Goal: Information Seeking & Learning: Find contact information

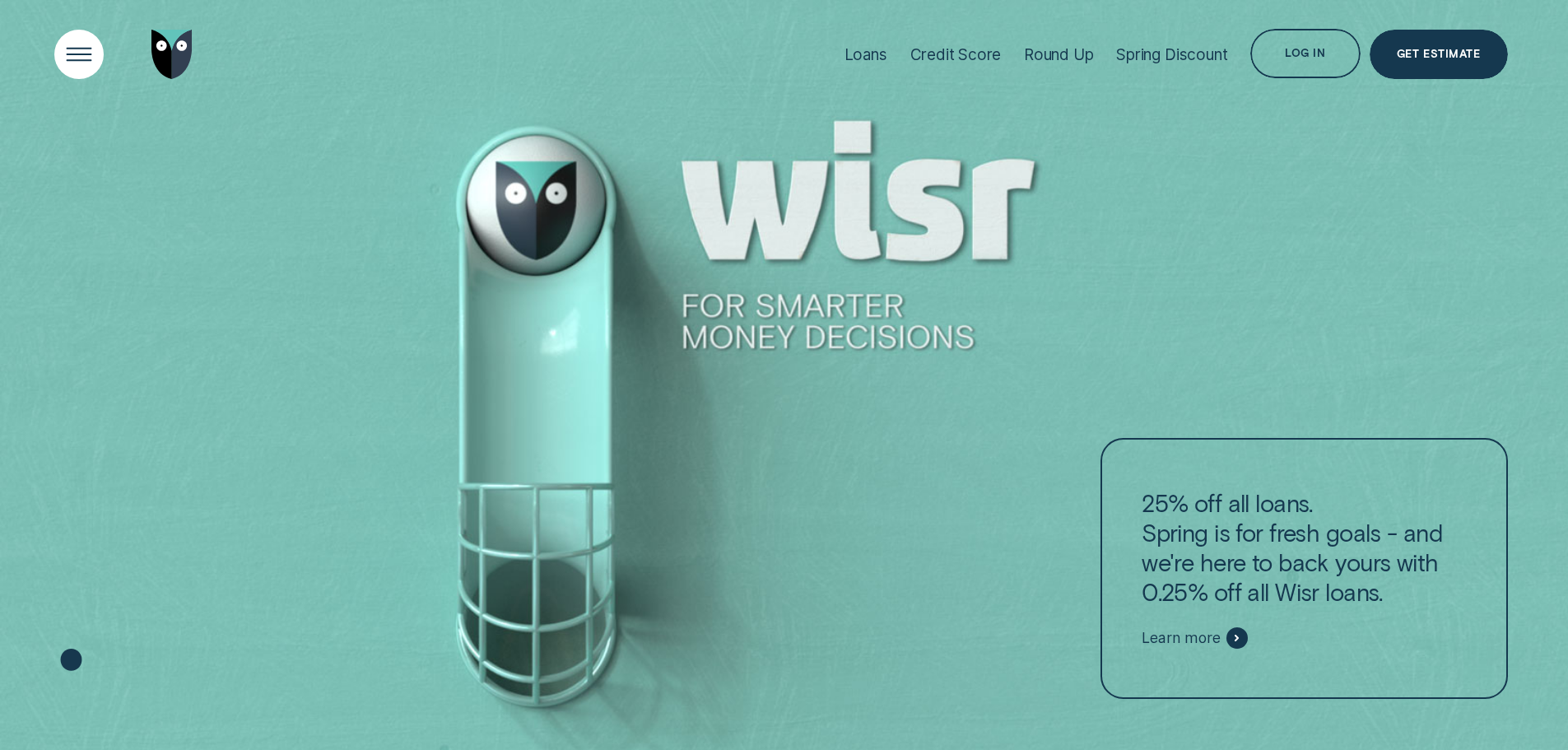
click at [86, 51] on div "Open Menu" at bounding box center [78, 54] width 70 height 70
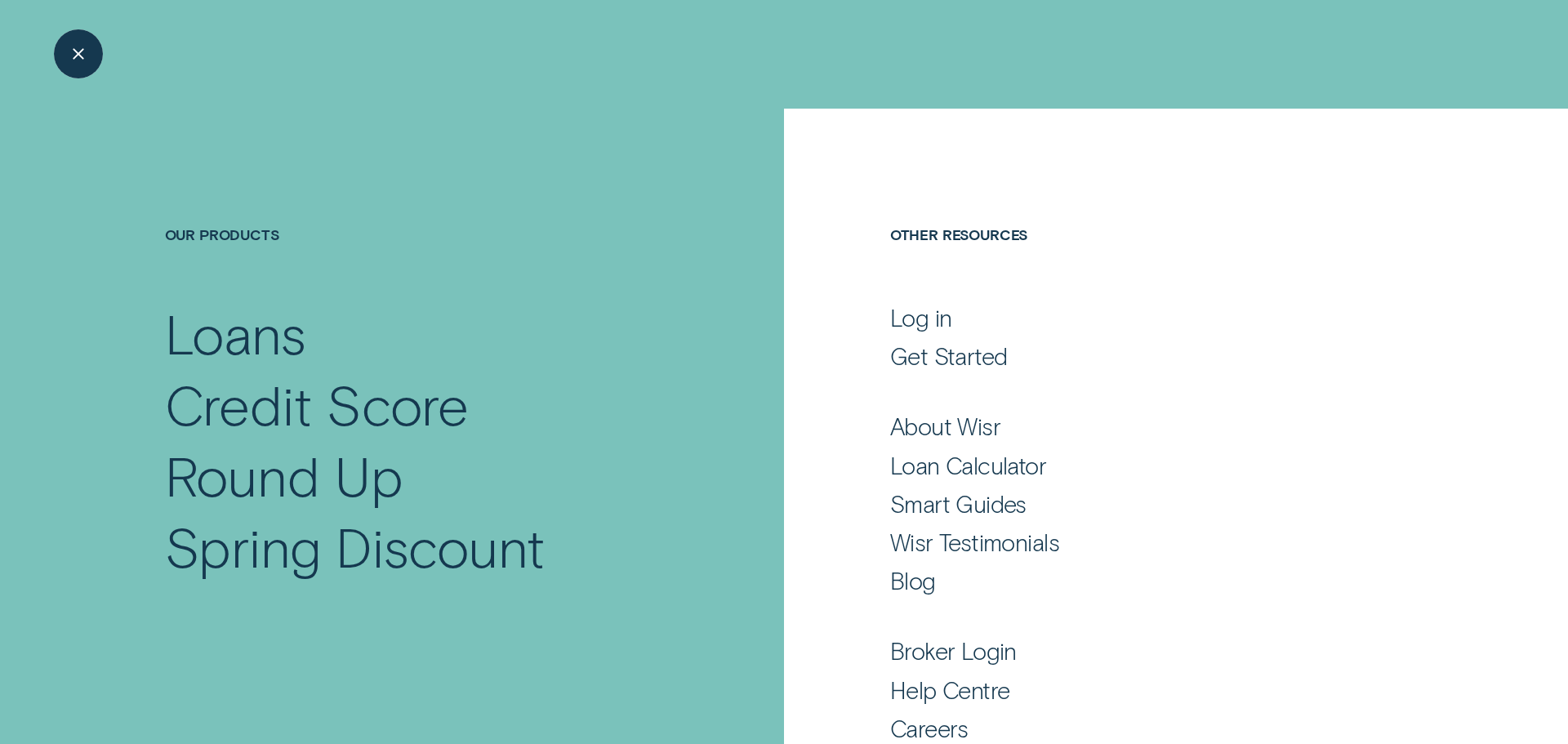
click at [70, 36] on div "Close Menu" at bounding box center [78, 54] width 70 height 70
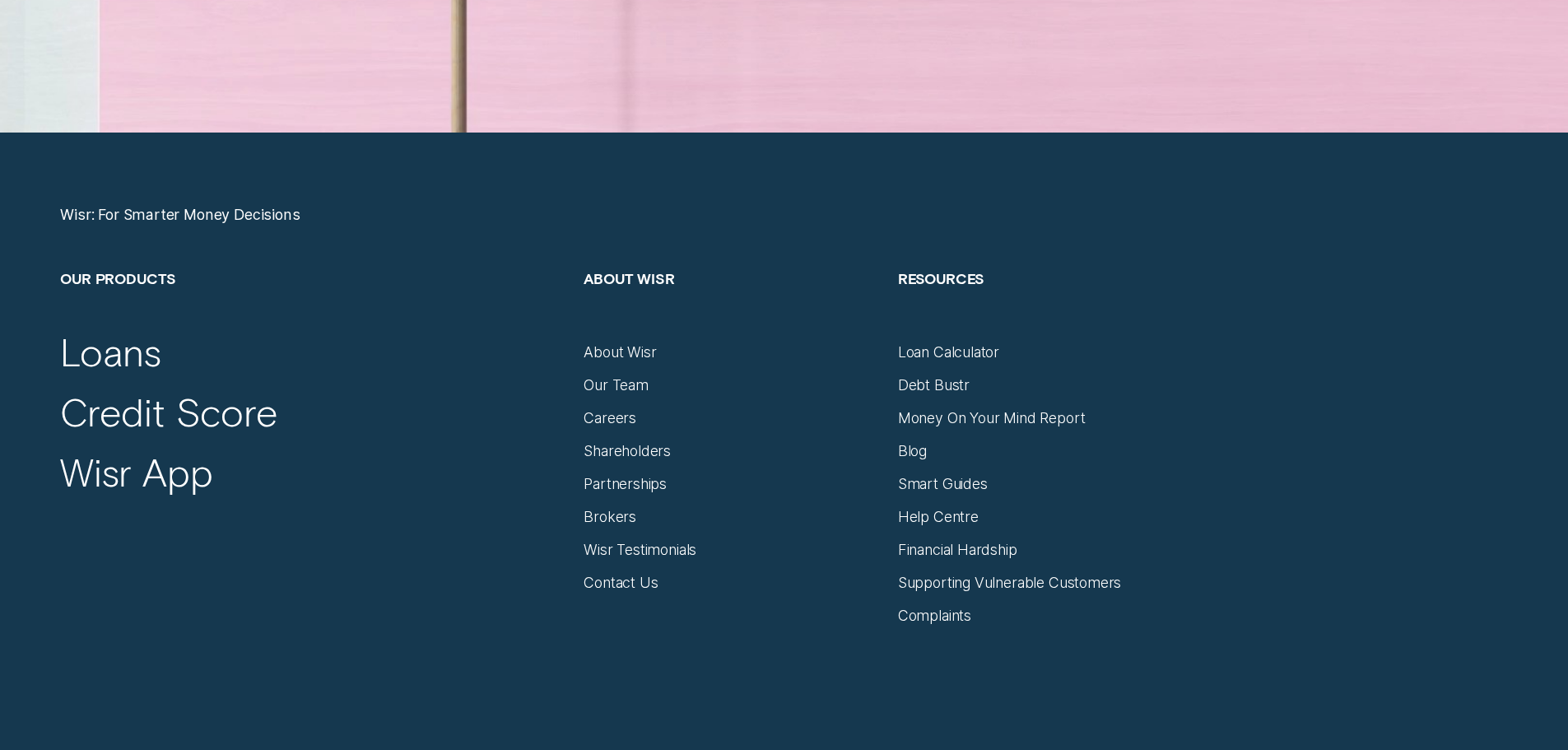
scroll to position [6991, 0]
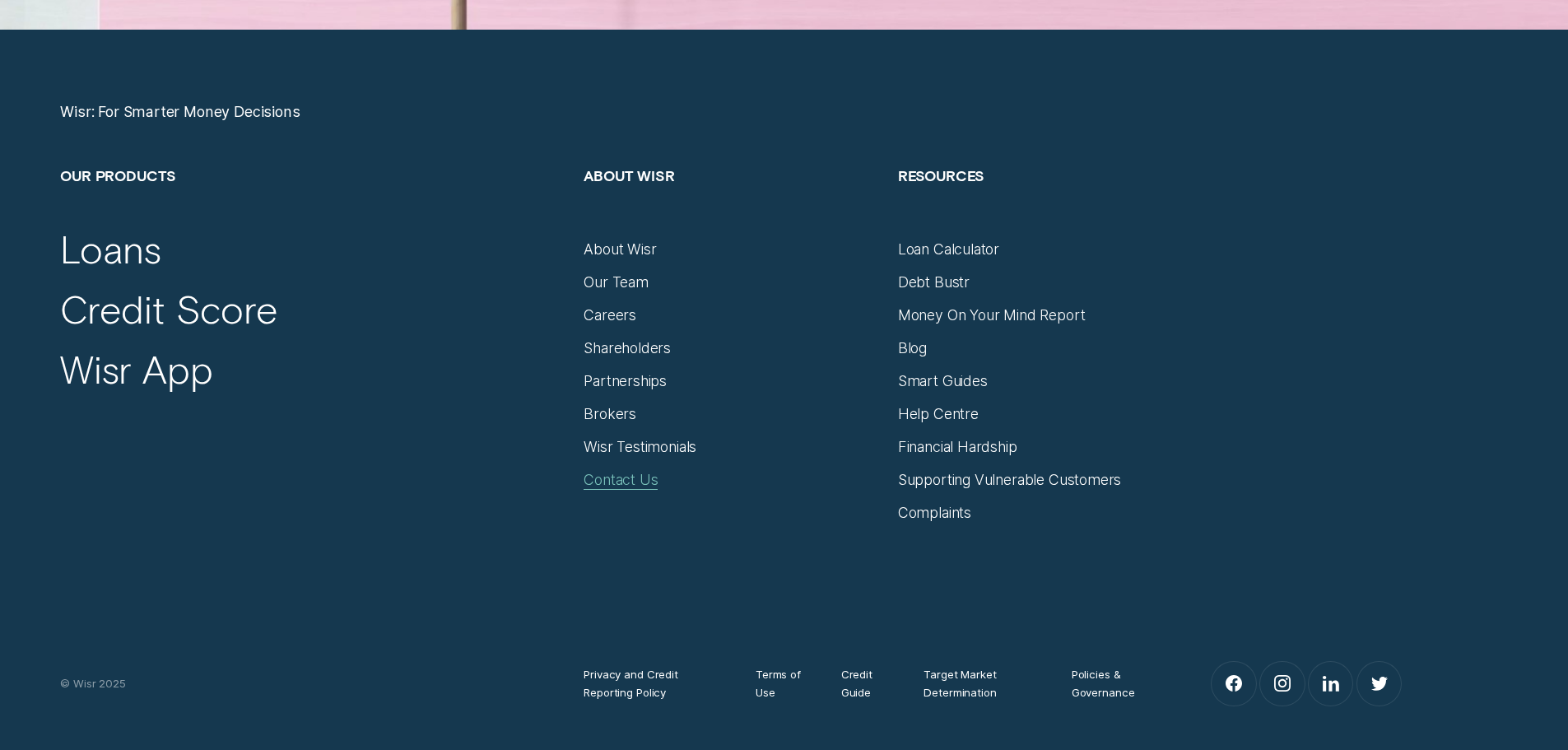
click at [624, 481] on div "Contact Us" at bounding box center [620, 480] width 74 height 18
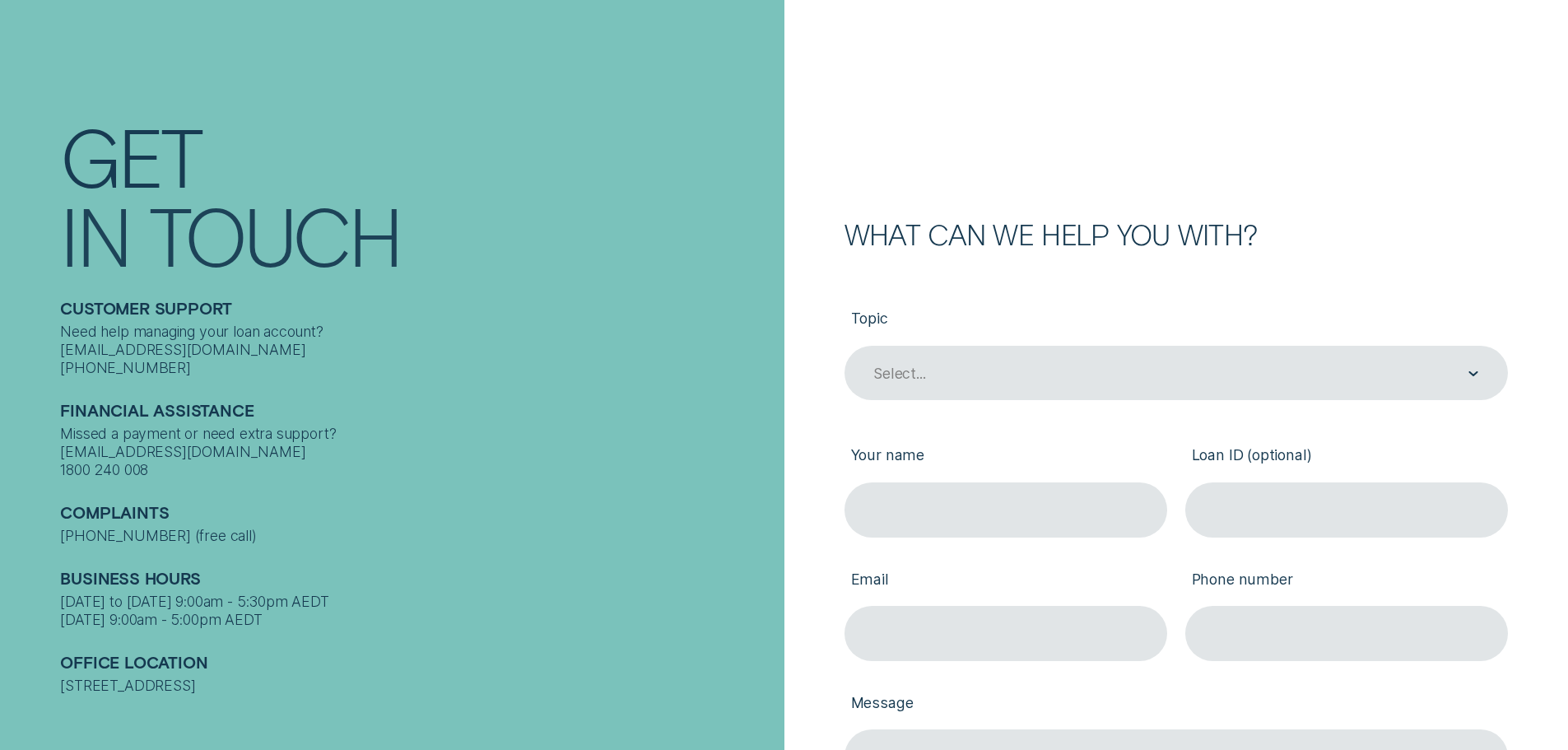
scroll to position [83, 0]
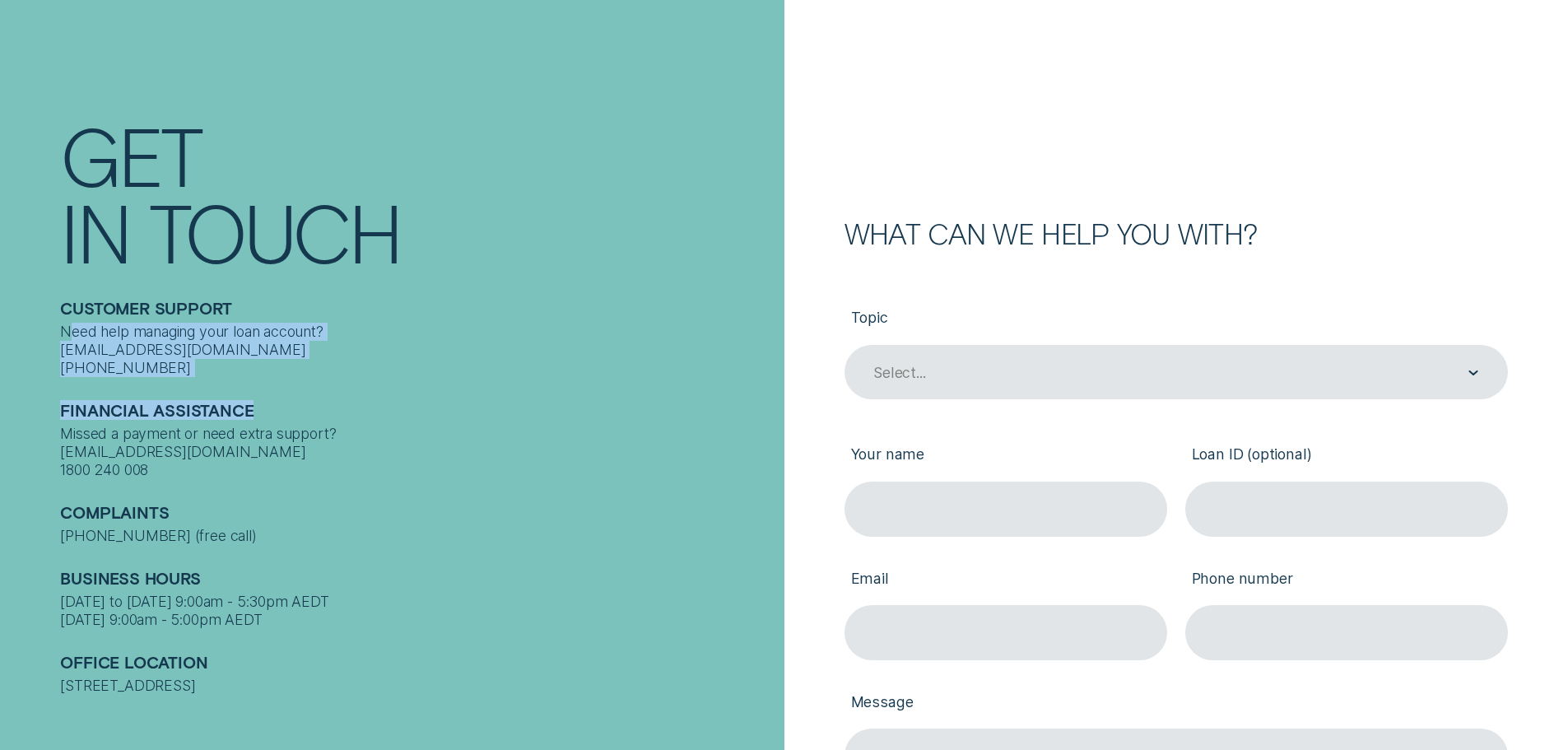
drag, startPoint x: 74, startPoint y: 319, endPoint x: 275, endPoint y: 377, distance: 209.2
click at [264, 374] on div "Customer support Need help managing your loan account? contact@wisr.com.au 1300…" at bounding box center [417, 485] width 714 height 420
click at [275, 377] on div "Financial assistance Missed a payment or need extra support? finassist@wisr.com…" at bounding box center [417, 428] width 714 height 102
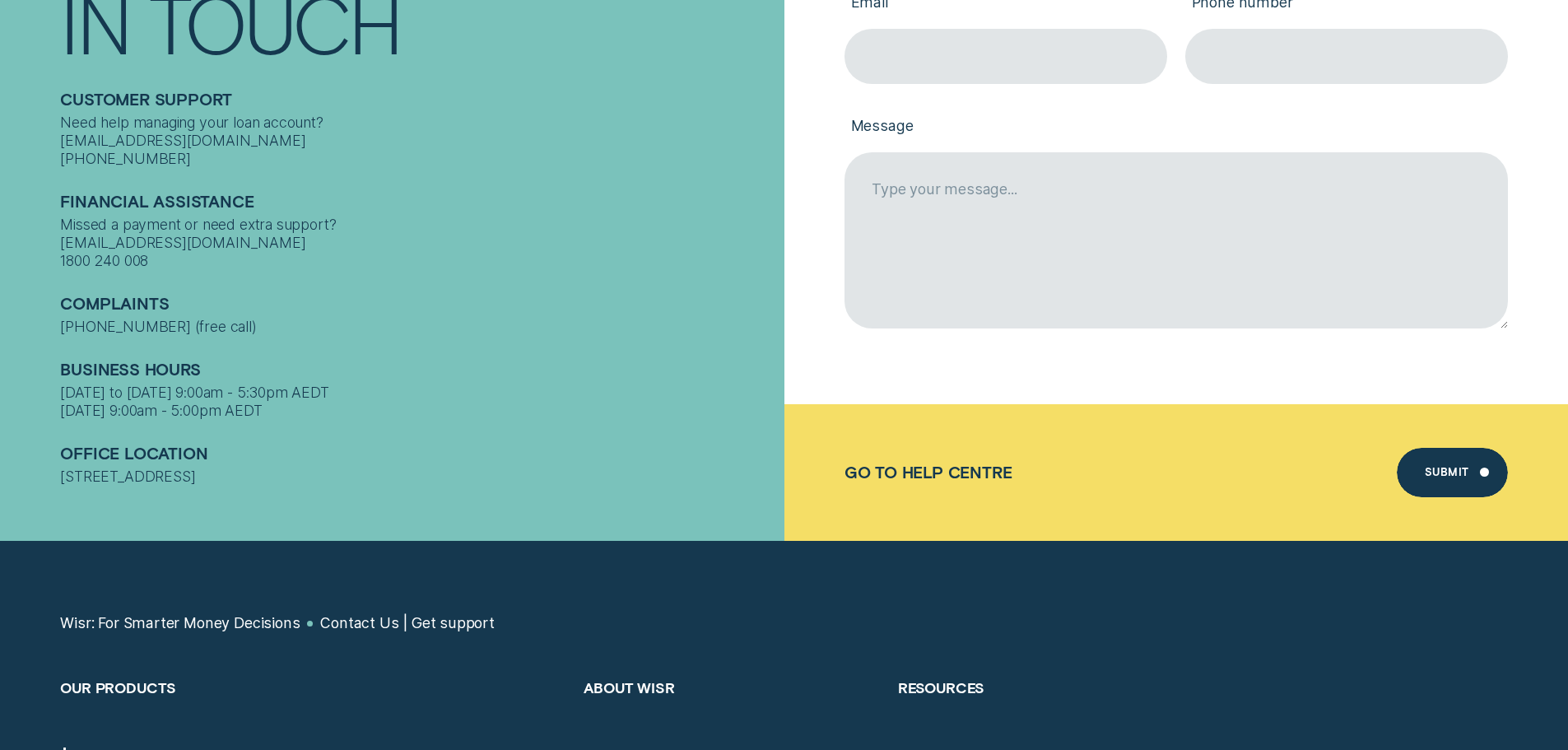
scroll to position [577, 0]
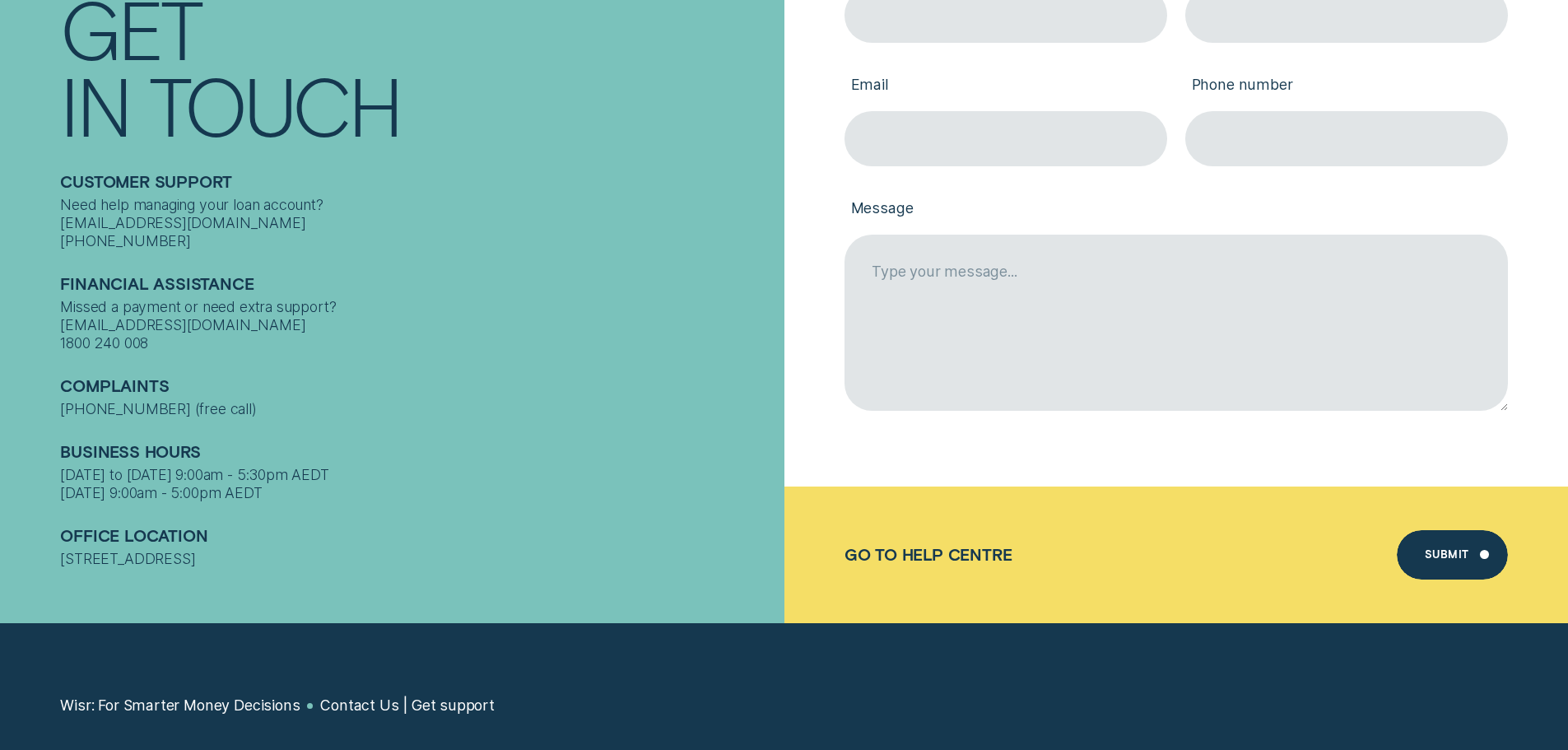
click at [565, 400] on div "1800 340 008 (free call)" at bounding box center [417, 409] width 714 height 18
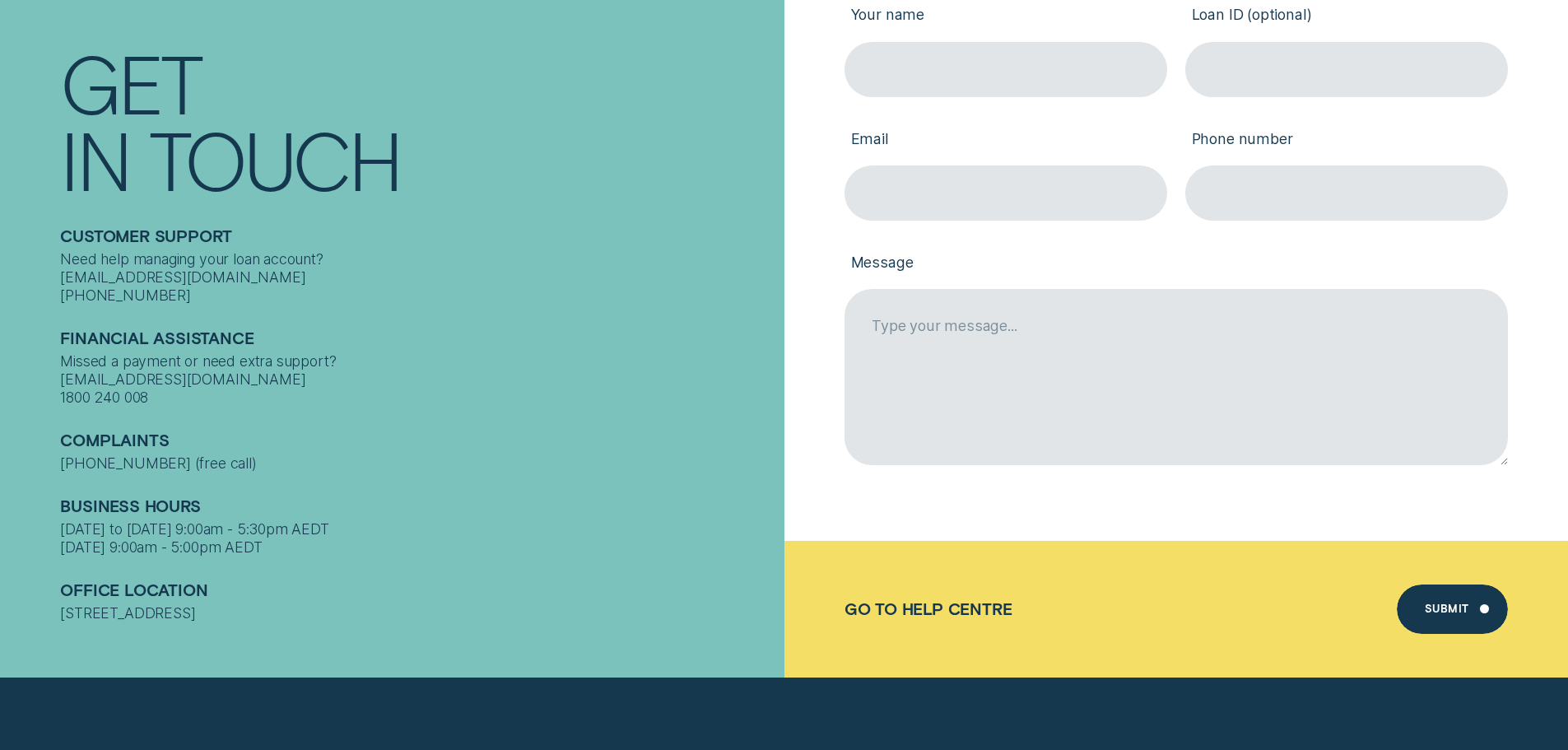
scroll to position [494, 0]
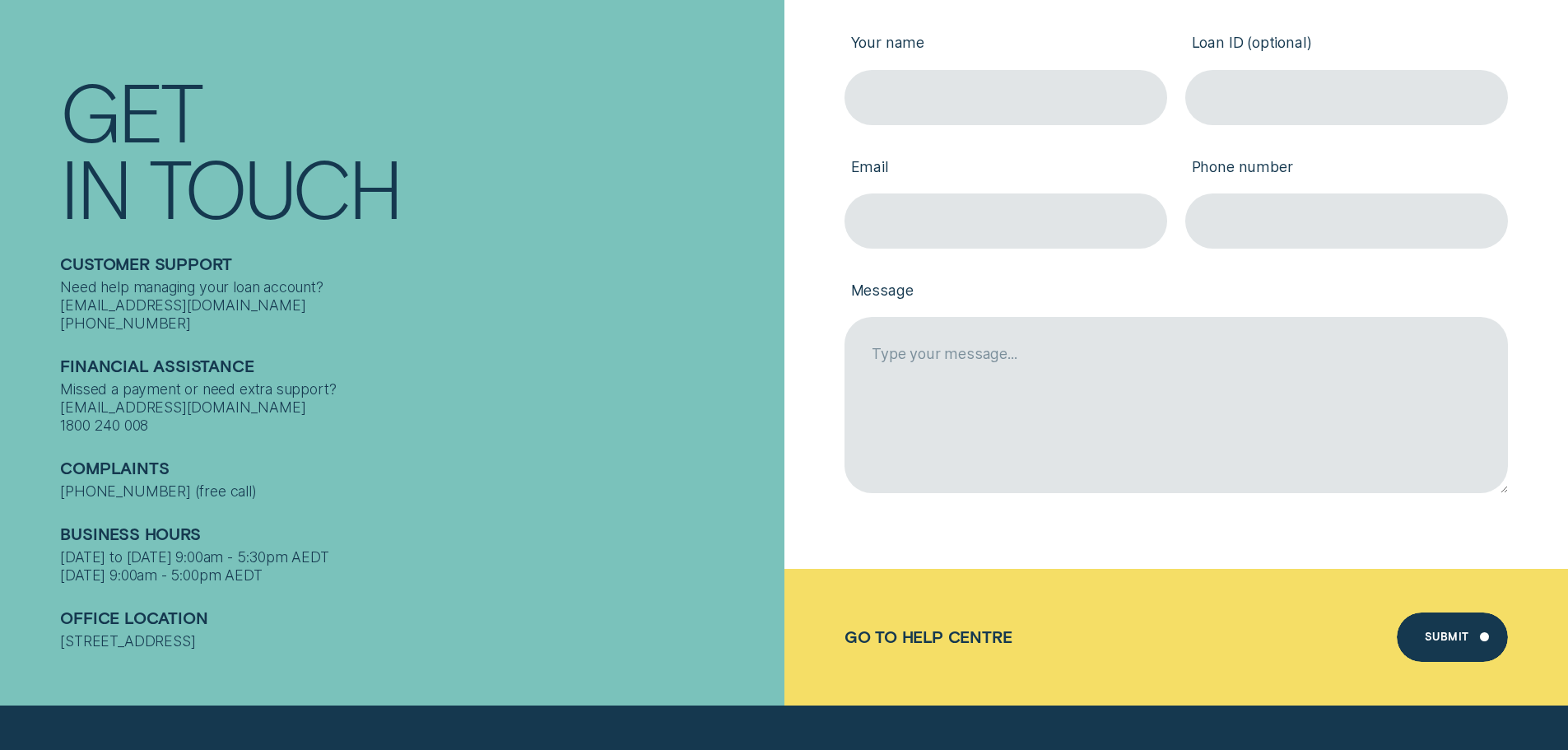
click at [512, 502] on div "Business Hours Monday to Thursday 9:00am - 5:30pm AEDT Friday 9:00am - 5:00pm A…" at bounding box center [417, 544] width 714 height 84
click at [479, 394] on div "Missed a payment or need extra support? finassist@wisr.com.au 1800 240 008" at bounding box center [417, 407] width 714 height 55
click at [248, 304] on div "Need help managing your loan account? contact@wisr.com.au 1300 992 007" at bounding box center [417, 306] width 714 height 55
click at [268, 334] on div "Financial assistance Missed a payment or need extra support? finassist@wisr.com…" at bounding box center [417, 384] width 714 height 102
click at [273, 334] on div "Financial assistance Missed a payment or need extra support? finassist@wisr.com…" at bounding box center [417, 384] width 714 height 102
